Goal: Task Accomplishment & Management: Manage account settings

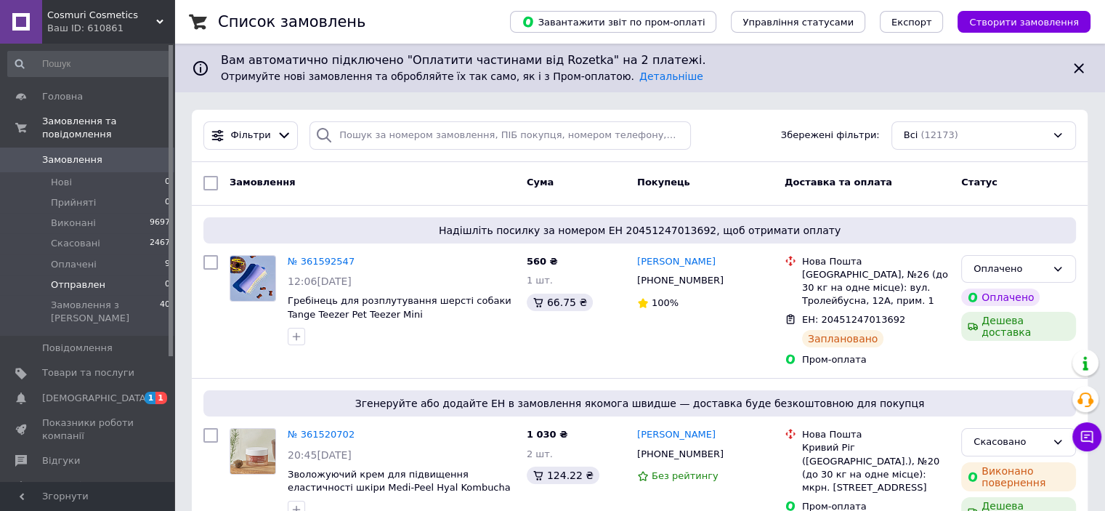
click at [65, 275] on li "Отправлен 0" at bounding box center [89, 285] width 179 height 20
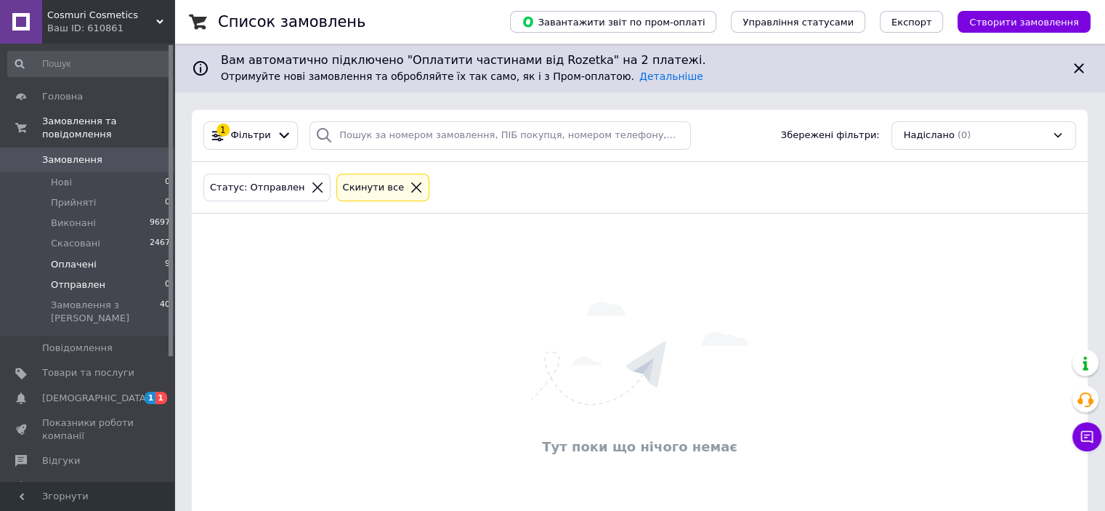
click at [81, 258] on span "Оплачені" at bounding box center [74, 264] width 46 height 13
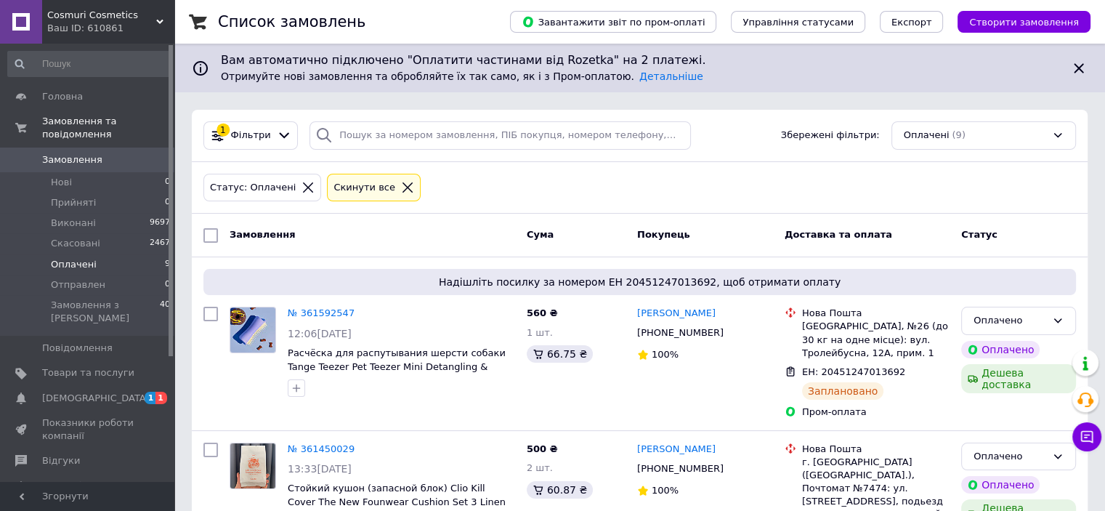
click at [80, 153] on span "Замовлення" at bounding box center [72, 159] width 60 height 13
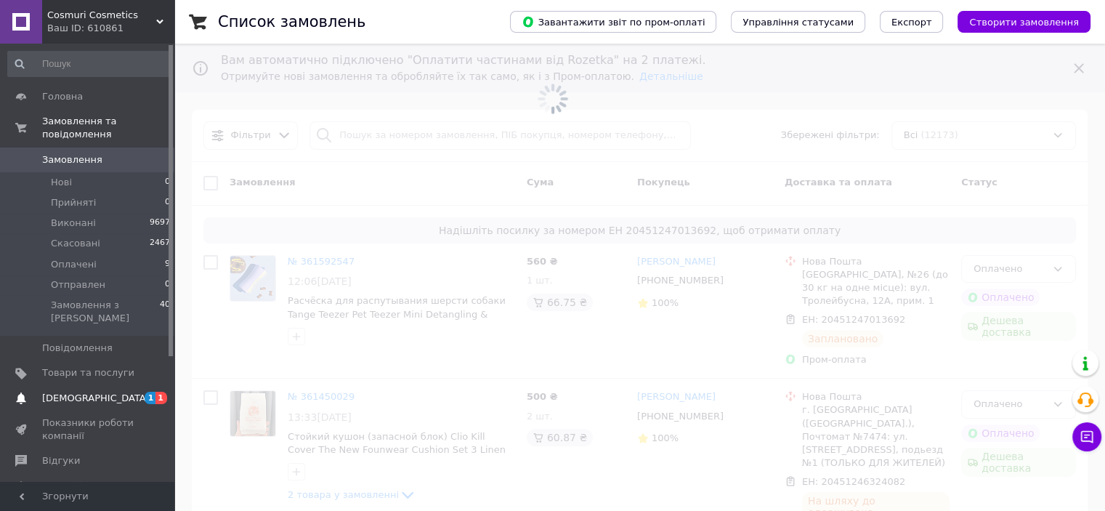
click at [88, 392] on span "[DEMOGRAPHIC_DATA]" at bounding box center [95, 398] width 107 height 13
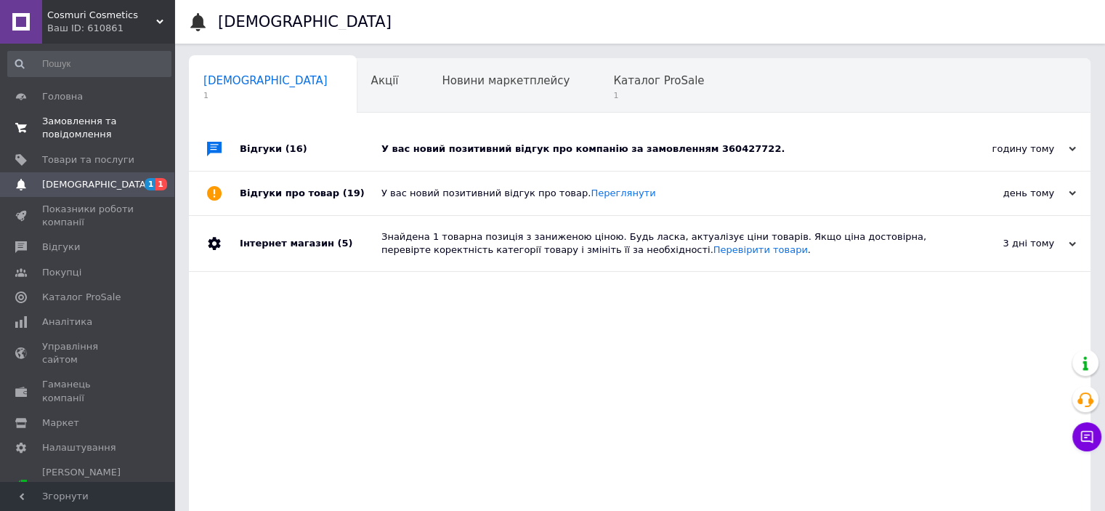
click at [84, 123] on span "Замовлення та повідомлення" at bounding box center [88, 128] width 92 height 26
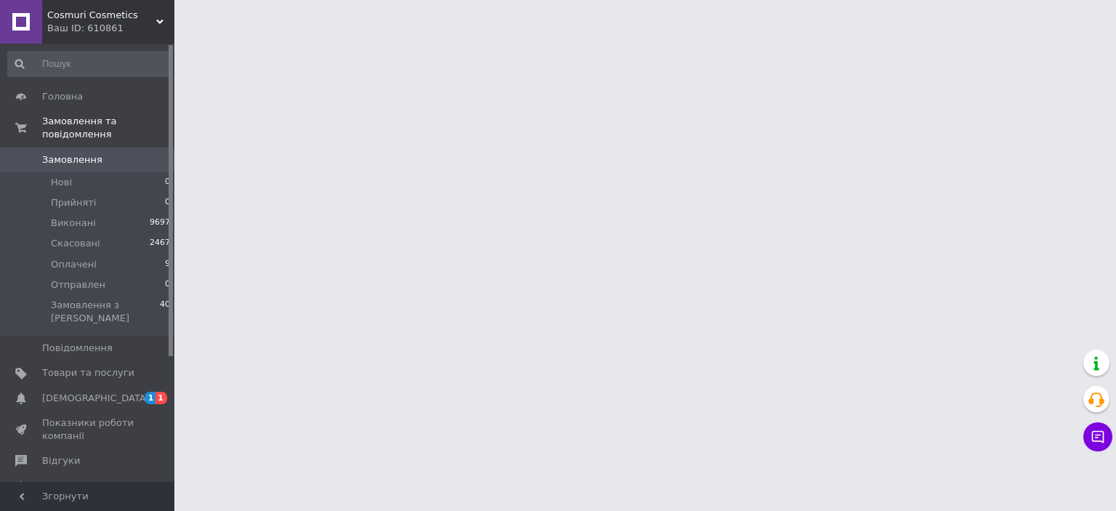
click at [60, 147] on link "Замовлення 0" at bounding box center [89, 159] width 179 height 25
